Goal: Find contact information: Find contact information

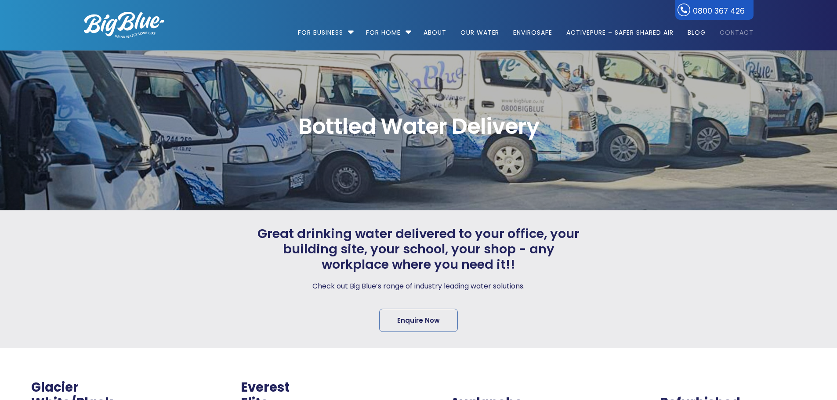
click at [744, 33] on link "Contact" at bounding box center [733, 28] width 40 height 57
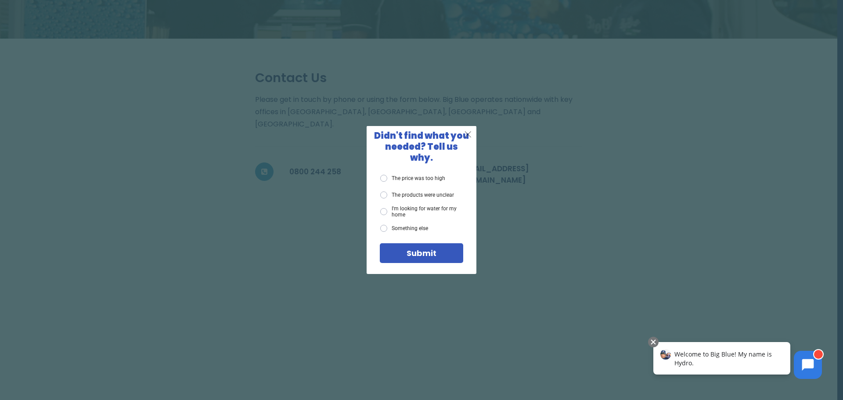
click at [469, 138] on span "X" at bounding box center [468, 134] width 8 height 11
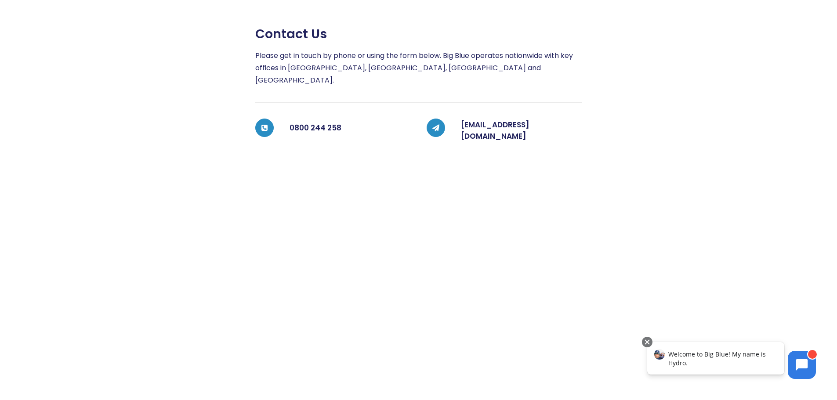
scroll to position [151, 0]
